Goal: Task Accomplishment & Management: Use online tool/utility

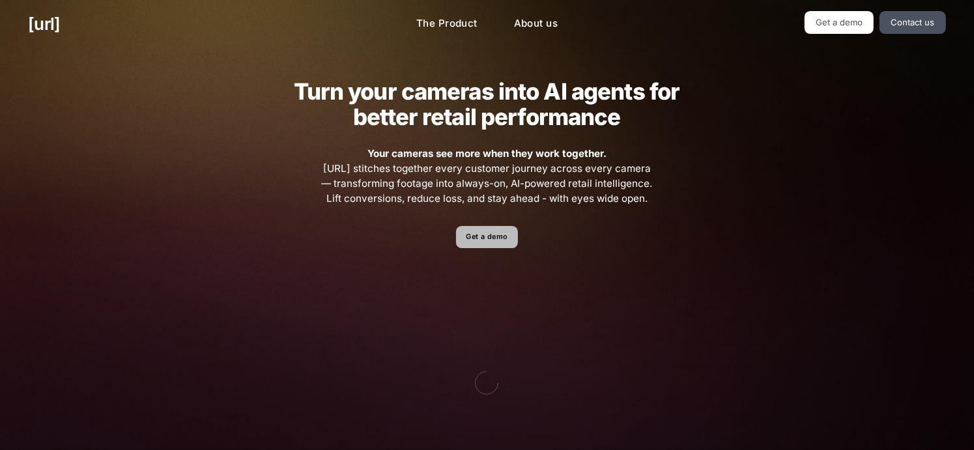
click at [493, 237] on link "Get a demo" at bounding box center [487, 237] width 62 height 23
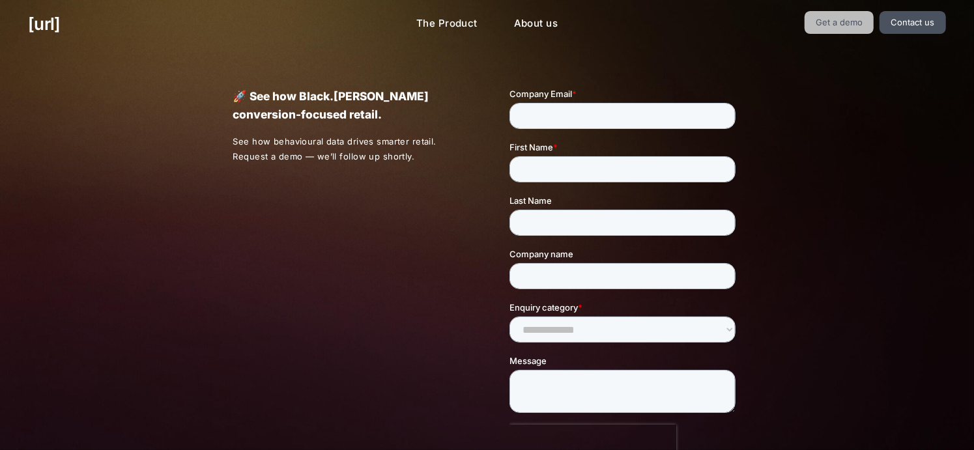
click at [860, 18] on link "Get a demo" at bounding box center [840, 22] width 70 height 23
click at [854, 17] on link "Get a demo" at bounding box center [840, 22] width 70 height 23
